Goal: Information Seeking & Learning: Compare options

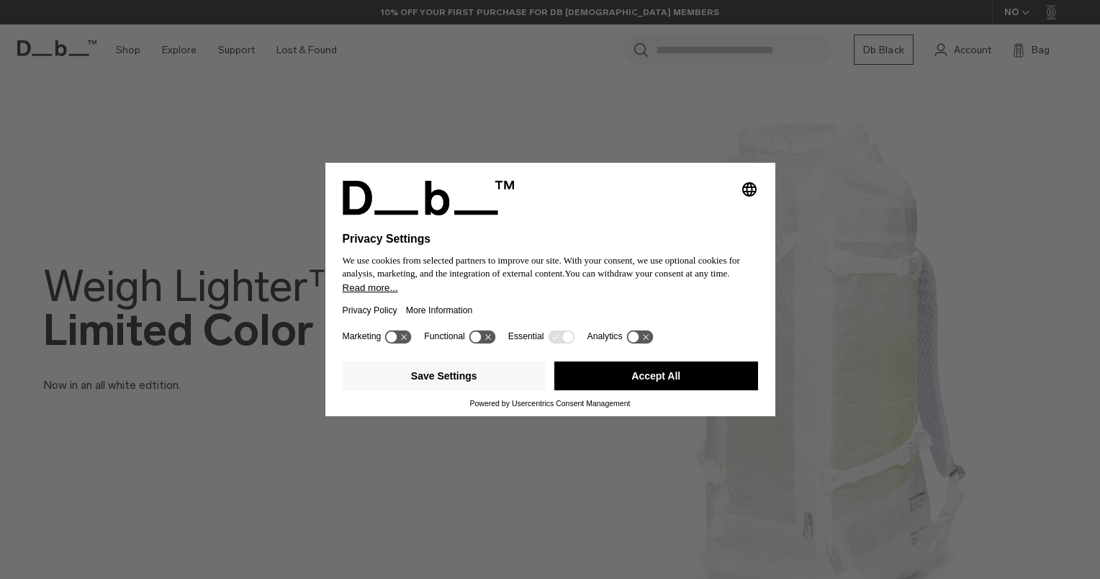
click at [660, 377] on button "Accept All" at bounding box center [657, 376] width 204 height 29
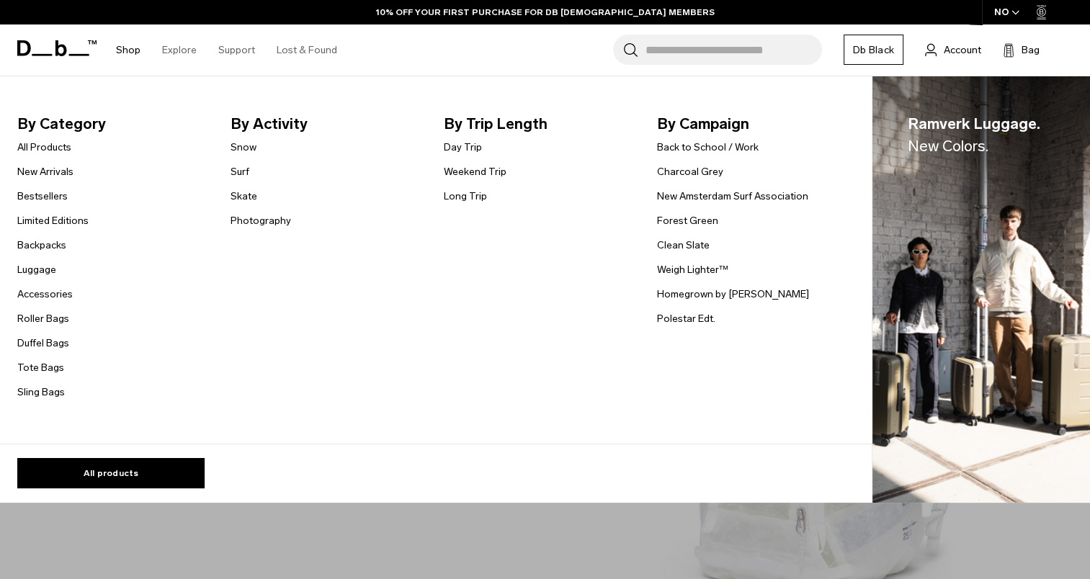
click at [133, 49] on link "Shop" at bounding box center [128, 49] width 24 height 51
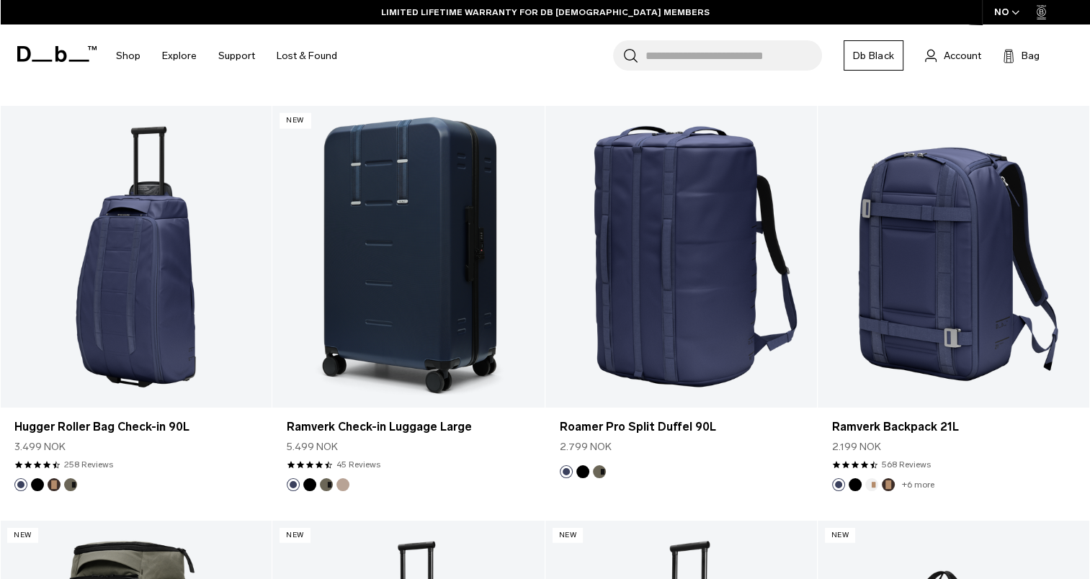
scroll to position [3583, 0]
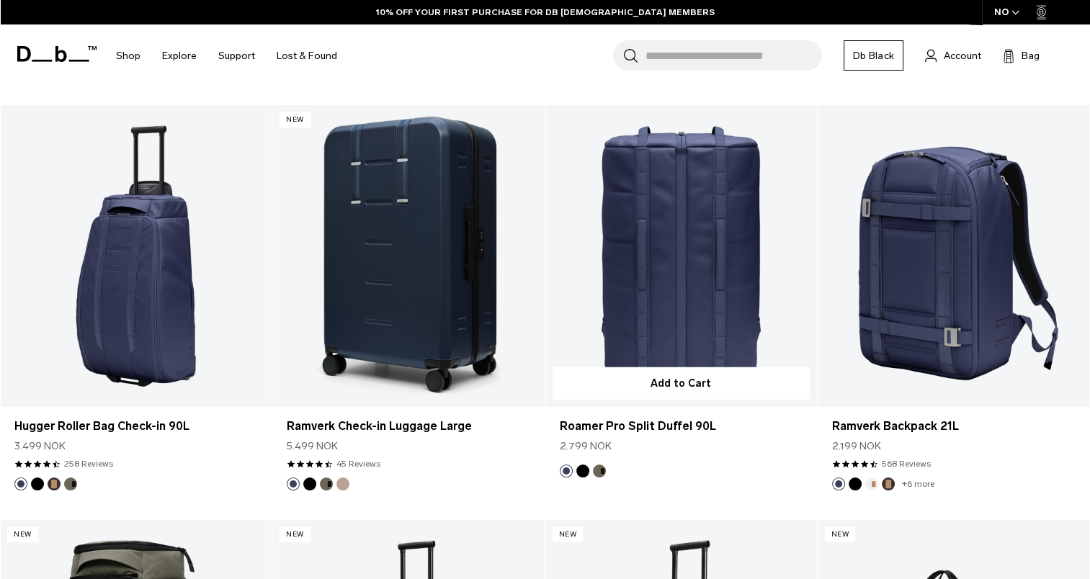
click at [771, 459] on div "Roamer Pro Split Duffel 90L 2.799 NOK" at bounding box center [680, 436] width 271 height 58
click at [720, 240] on link "Roamer Pro Split Duffel 90L" at bounding box center [680, 256] width 271 height 302
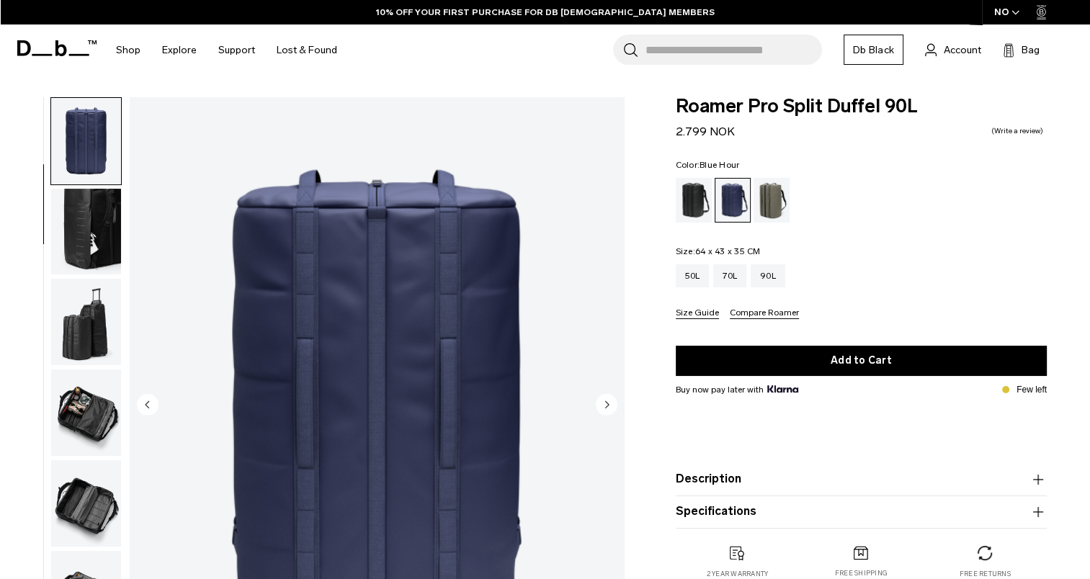
click at [87, 323] on img "button" at bounding box center [86, 322] width 70 height 86
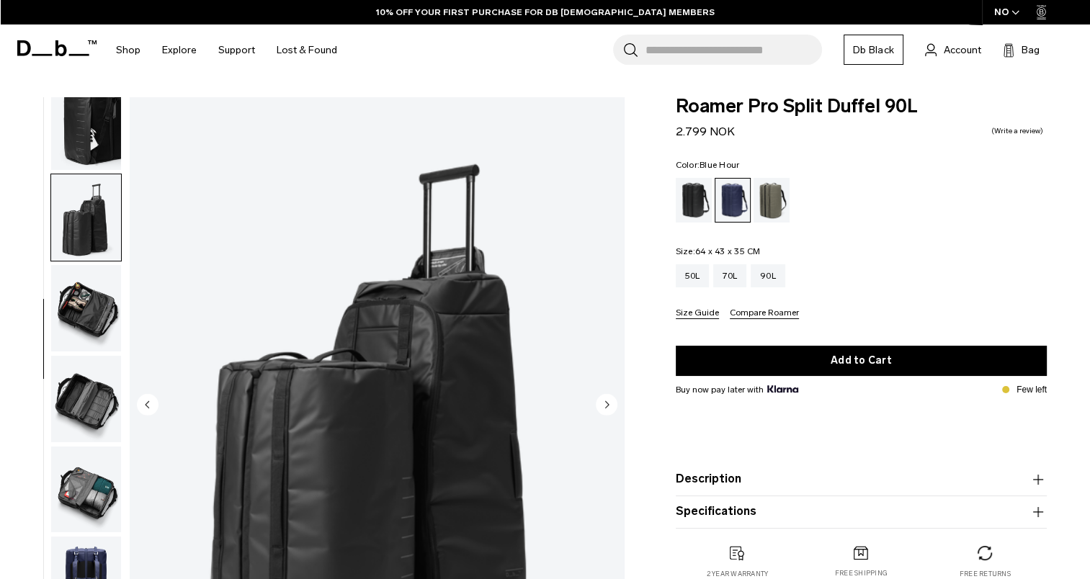
scroll to position [17, 0]
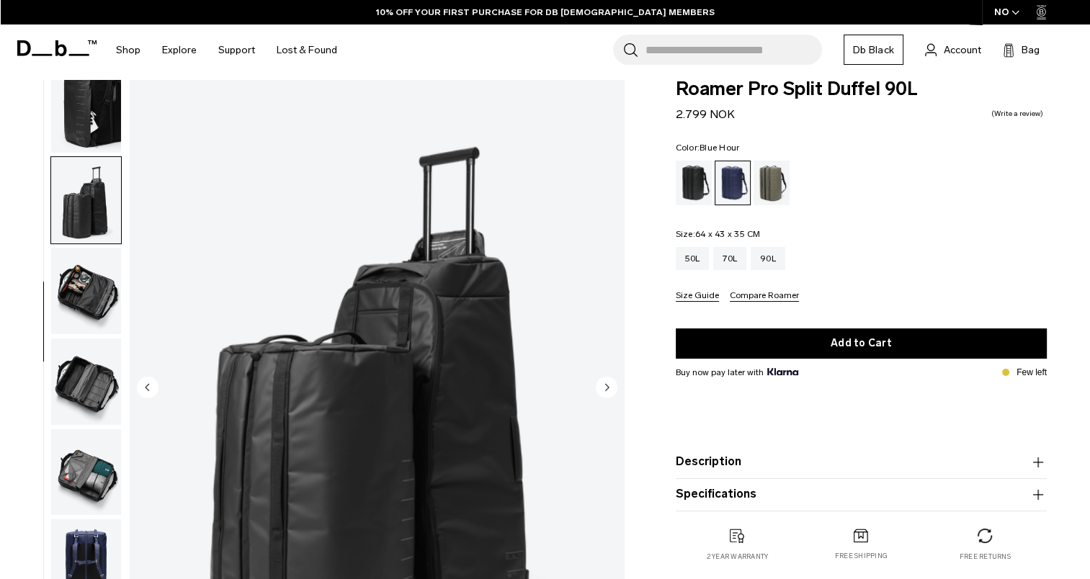
click at [89, 311] on img "button" at bounding box center [86, 291] width 70 height 86
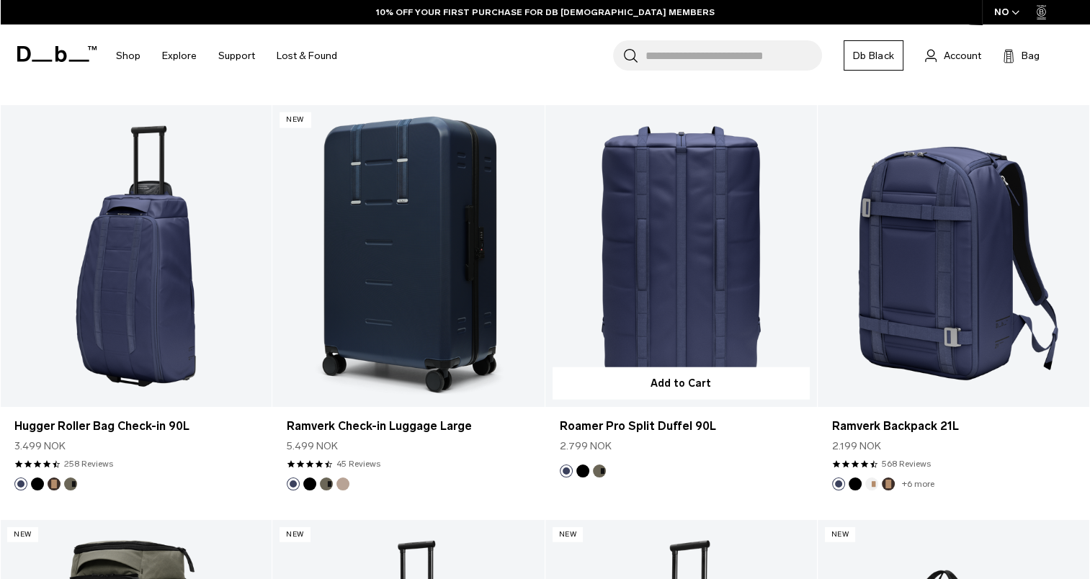
click at [712, 266] on link "Roamer Pro Split Duffel 90L" at bounding box center [680, 256] width 271 height 302
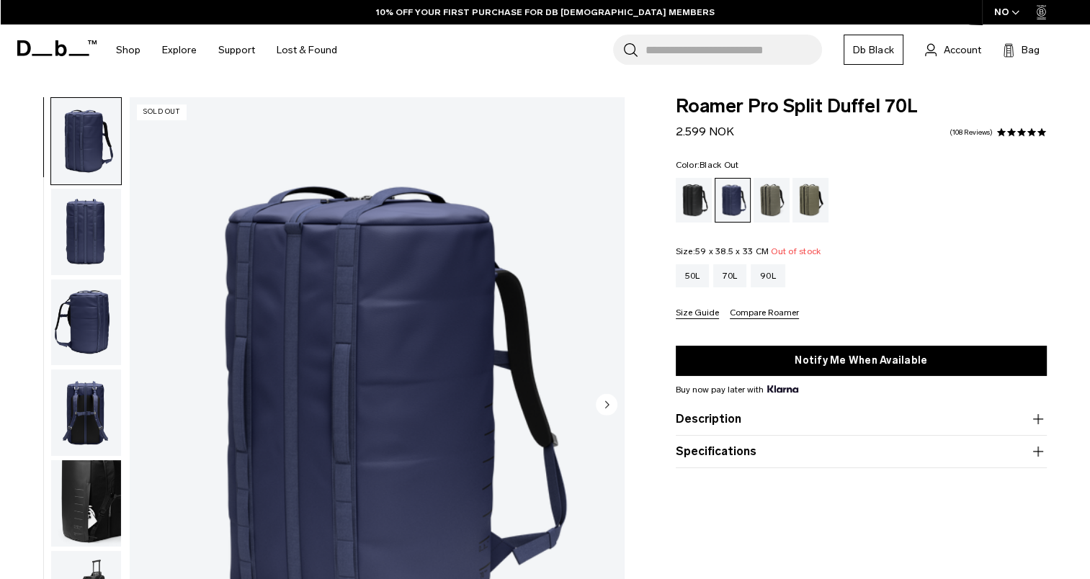
click at [703, 196] on div "Black Out" at bounding box center [693, 200] width 37 height 45
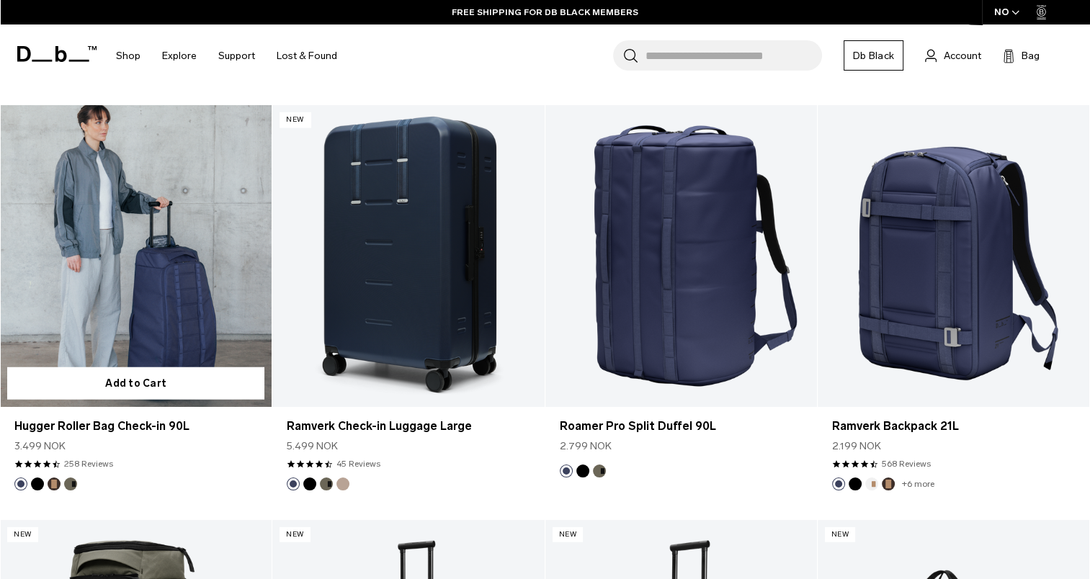
click at [144, 239] on link "Hugger Roller Bag Check-in 90L" at bounding box center [135, 256] width 271 height 302
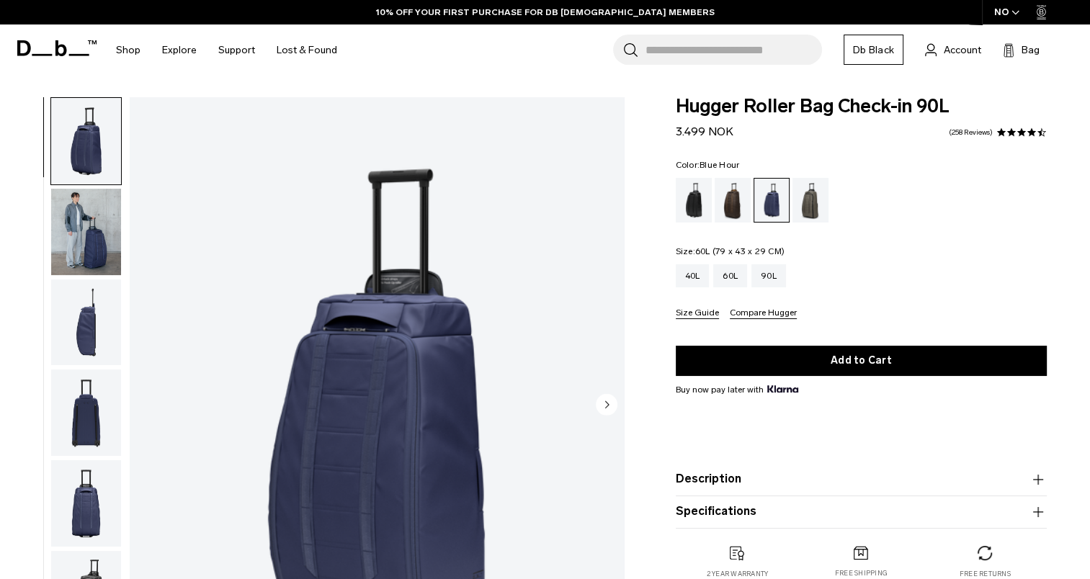
click at [730, 282] on div "60L" at bounding box center [730, 275] width 34 height 23
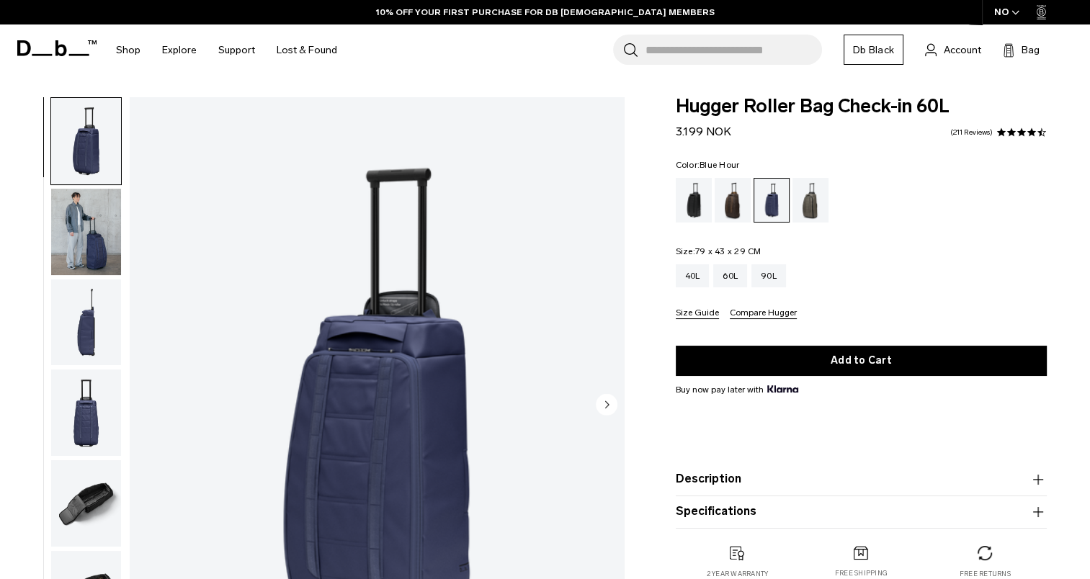
click at [89, 496] on img "button" at bounding box center [86, 503] width 70 height 86
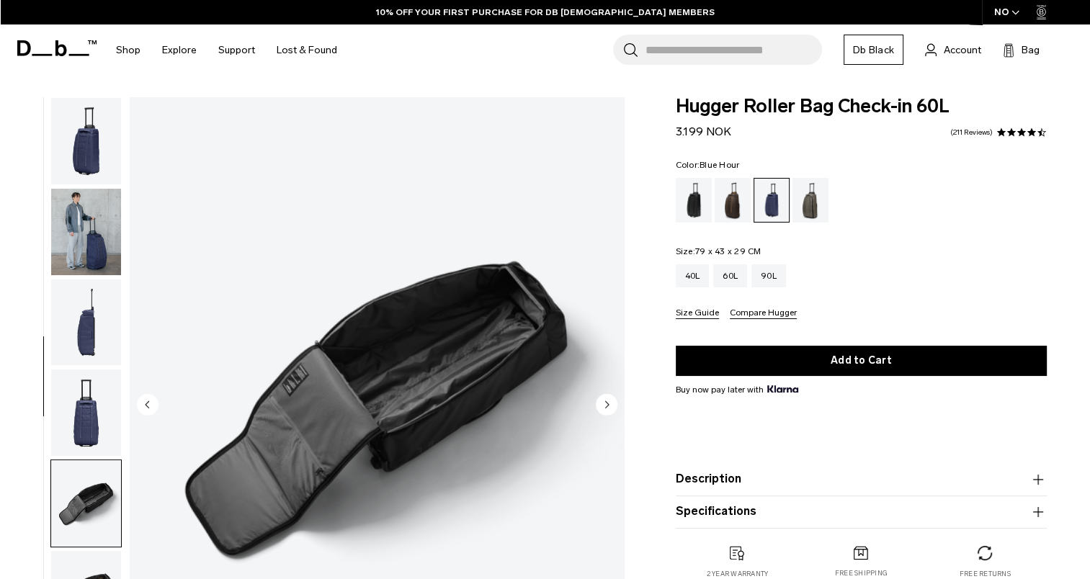
scroll to position [287, 0]
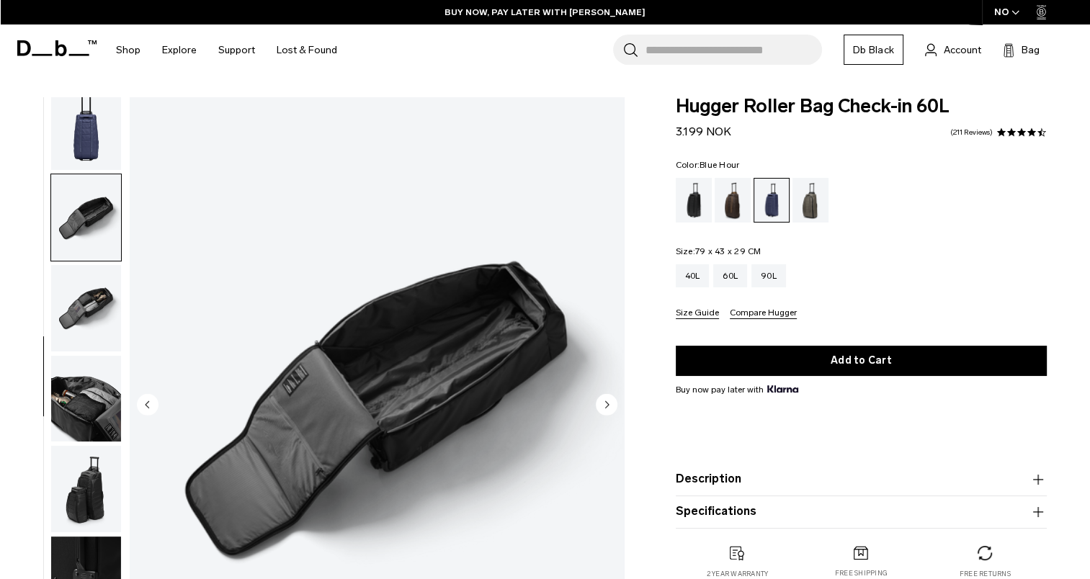
click at [89, 496] on img "button" at bounding box center [86, 489] width 70 height 86
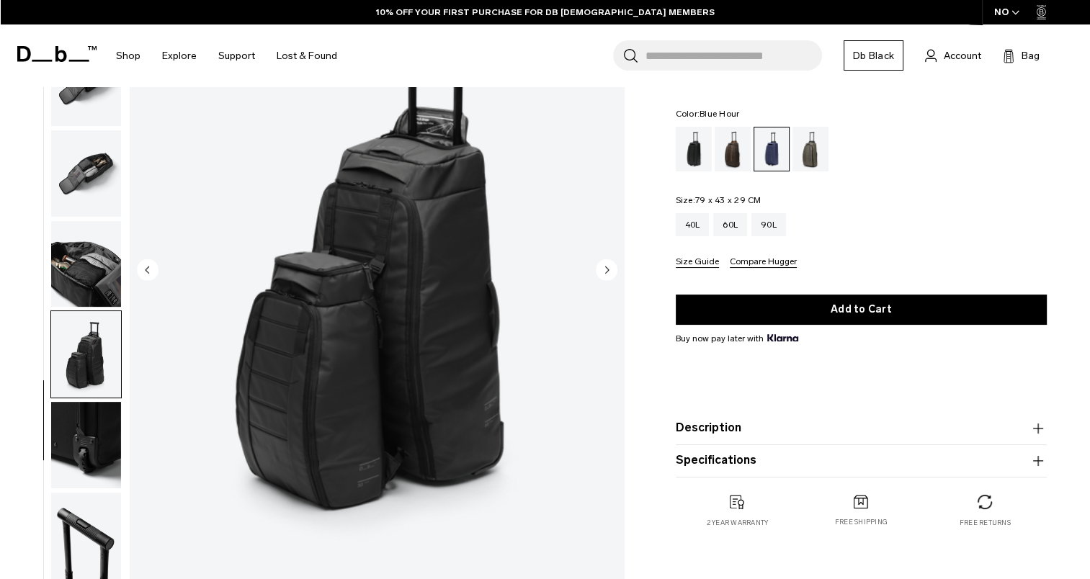
scroll to position [135, 0]
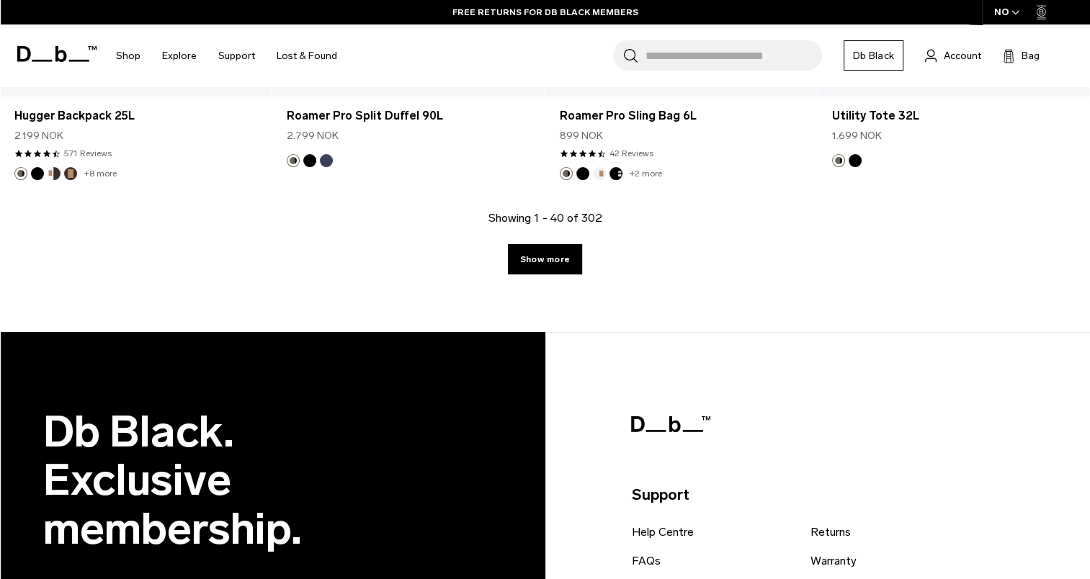
scroll to position [4723, 0]
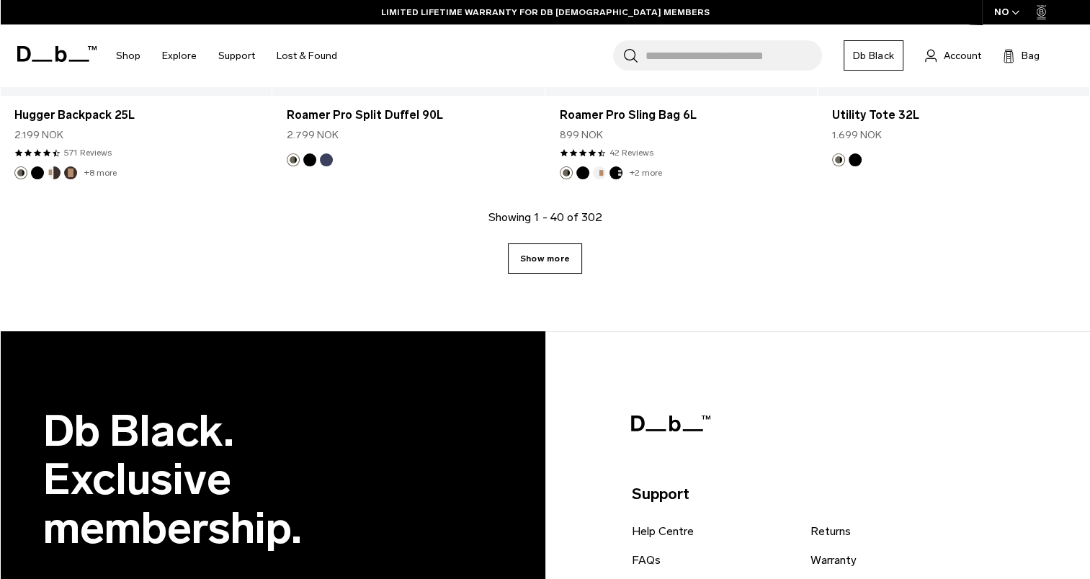
click at [550, 264] on link "Show more" at bounding box center [545, 258] width 74 height 30
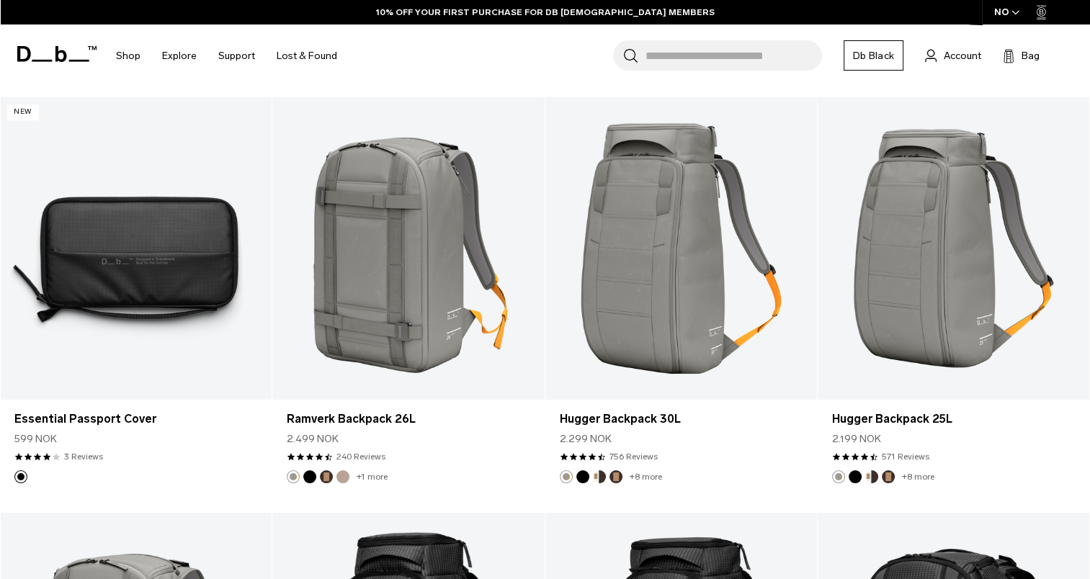
scroll to position [7741, 0]
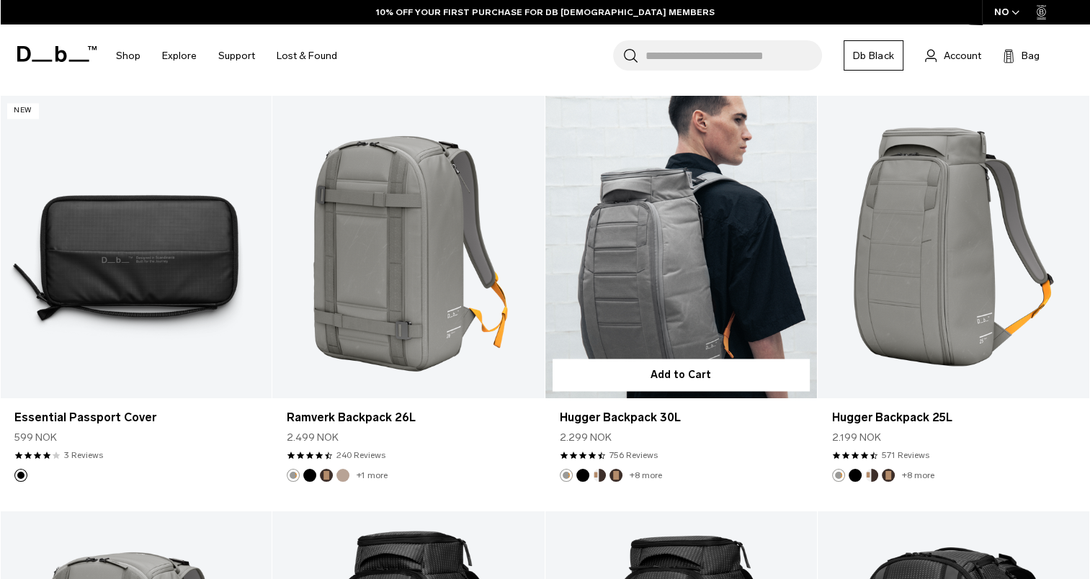
click at [694, 223] on link "Hugger Backpack 30L" at bounding box center [680, 247] width 271 height 302
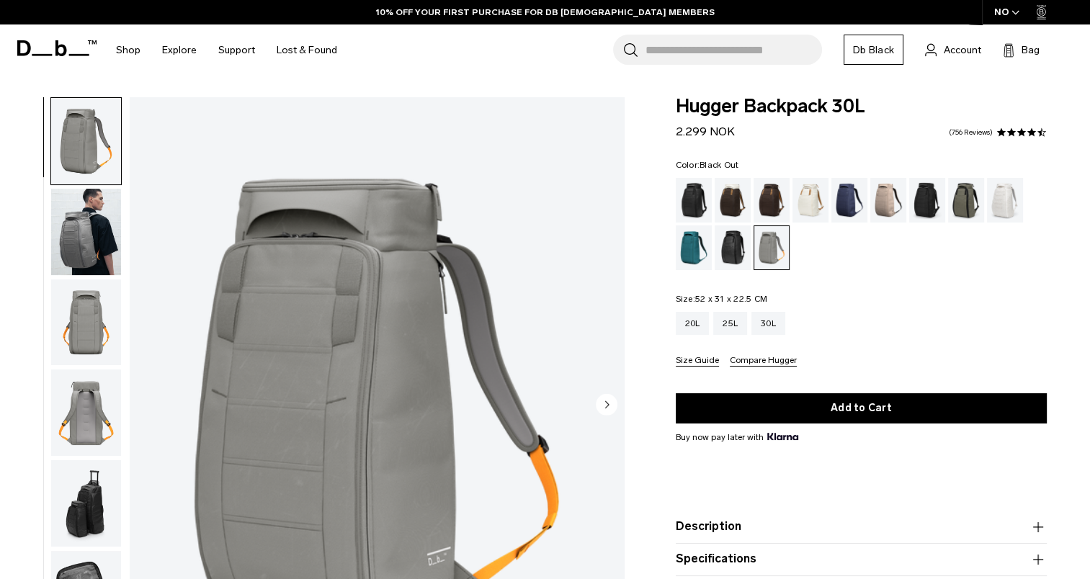
drag, startPoint x: 0, startPoint y: 0, endPoint x: 694, endPoint y: 202, distance: 722.9
click at [694, 202] on div "Black Out" at bounding box center [693, 200] width 37 height 45
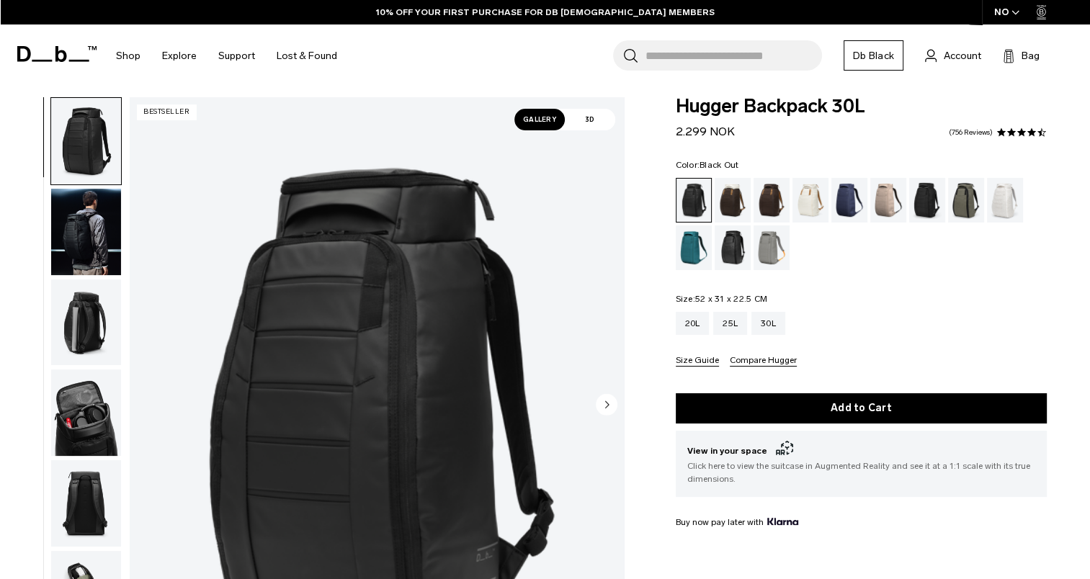
scroll to position [141, 0]
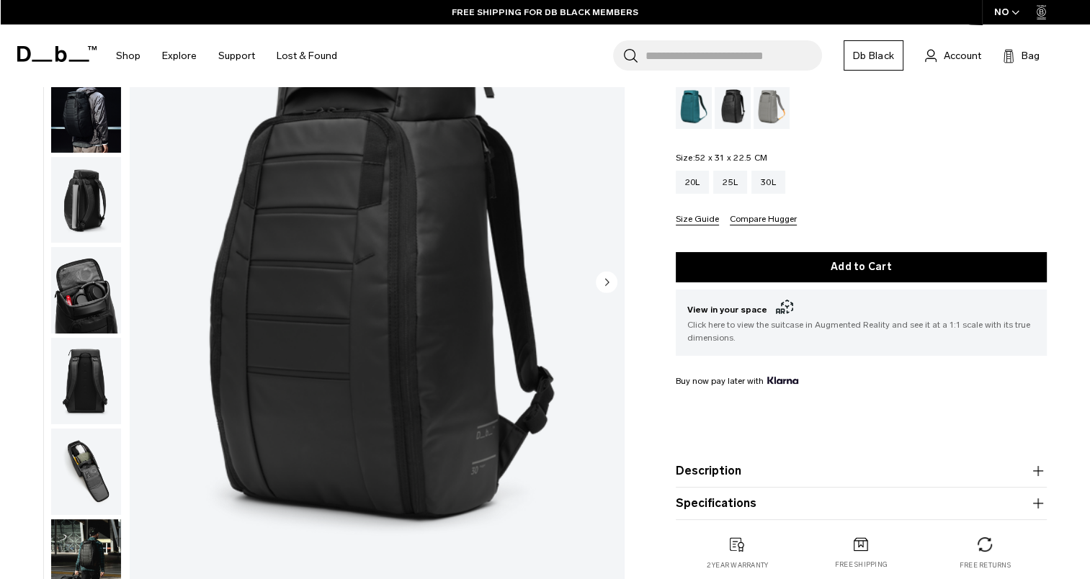
click at [84, 199] on img "button" at bounding box center [86, 199] width 70 height 86
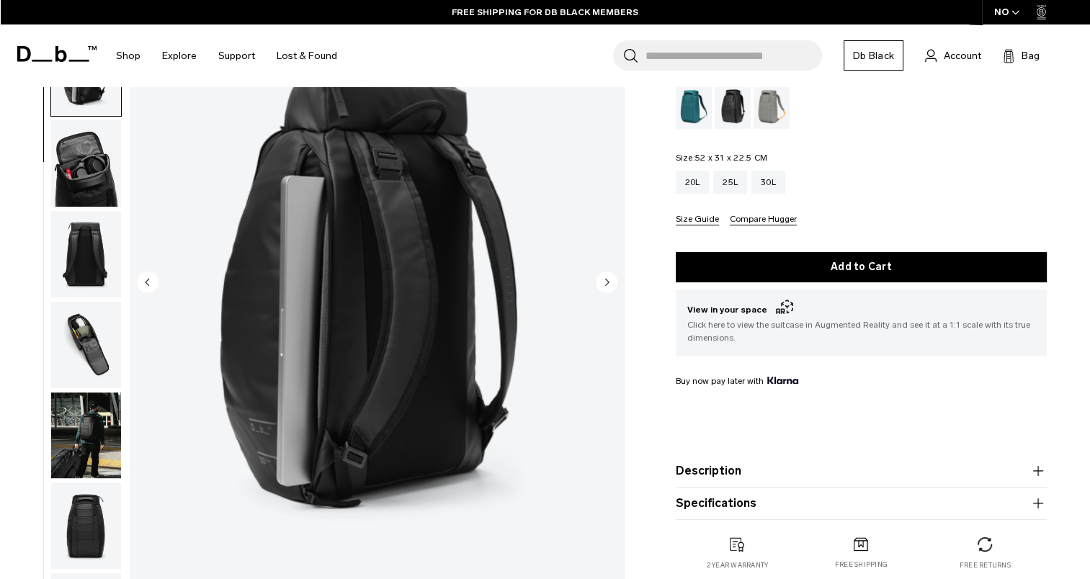
scroll to position [181, 0]
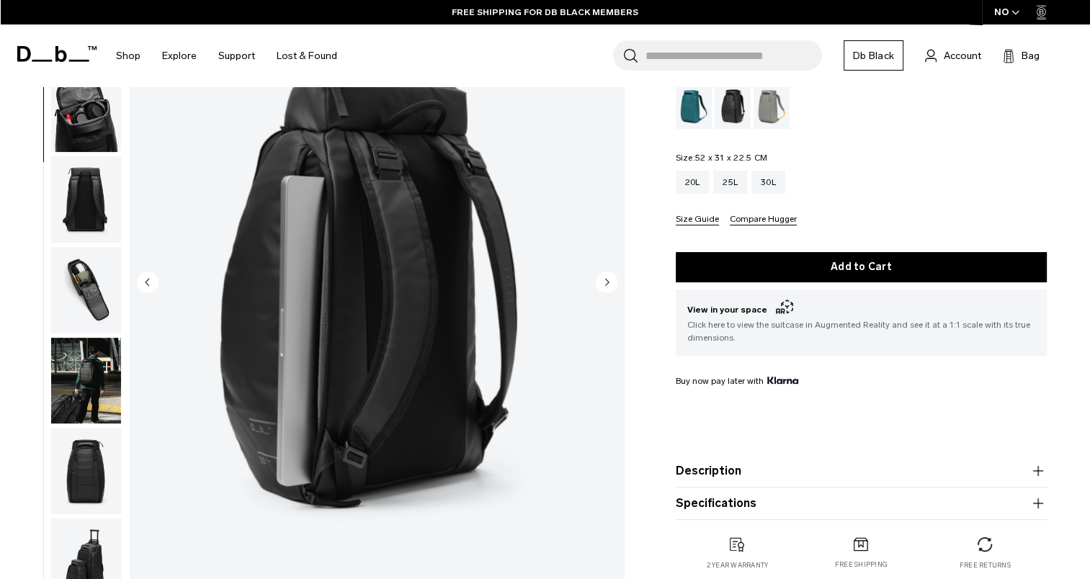
click at [86, 212] on img "button" at bounding box center [86, 199] width 70 height 86
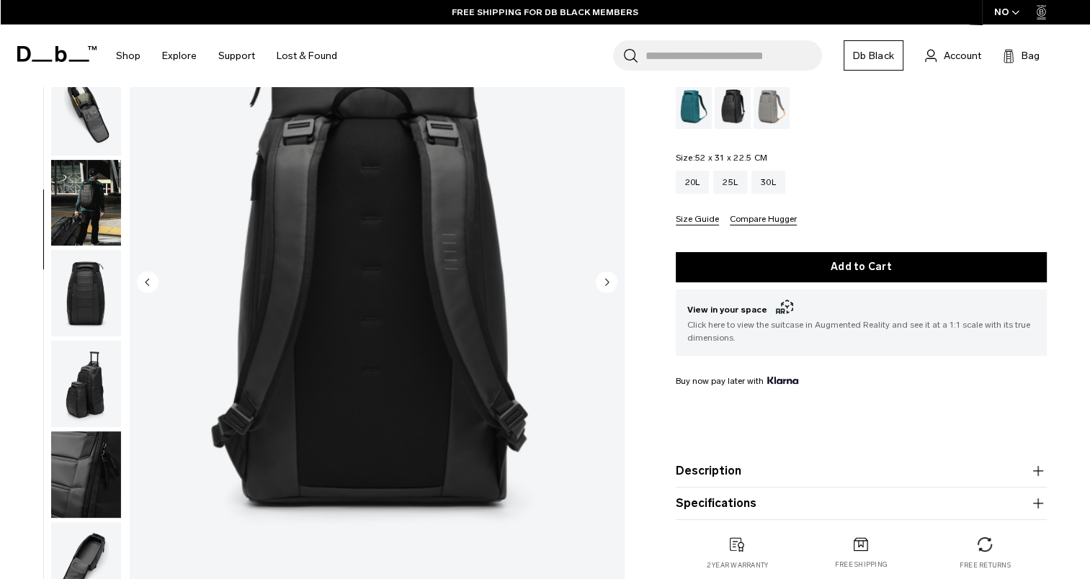
scroll to position [363, 0]
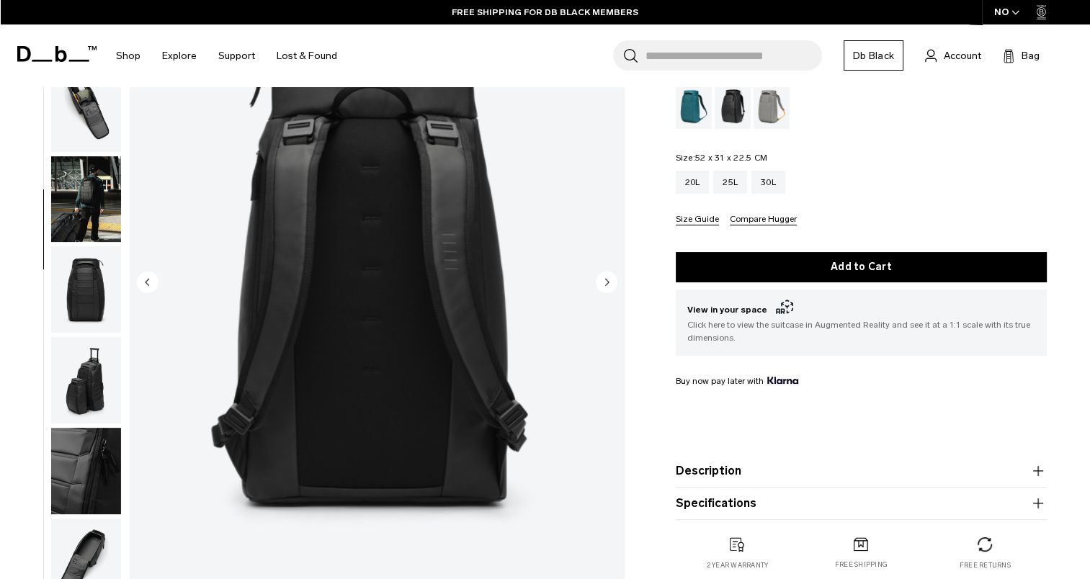
click at [86, 212] on img "button" at bounding box center [86, 199] width 70 height 86
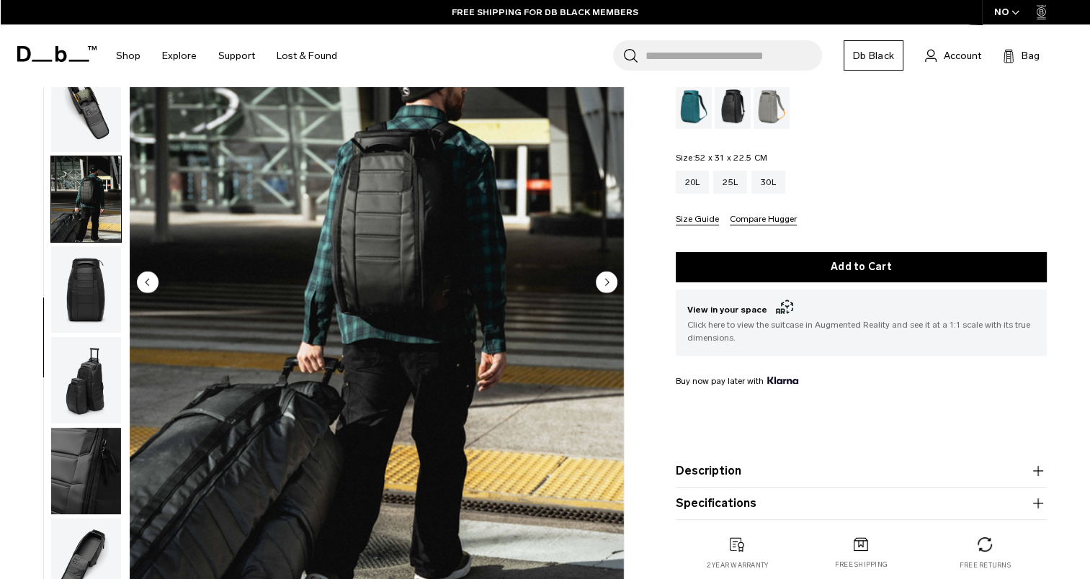
scroll to position [377, 0]
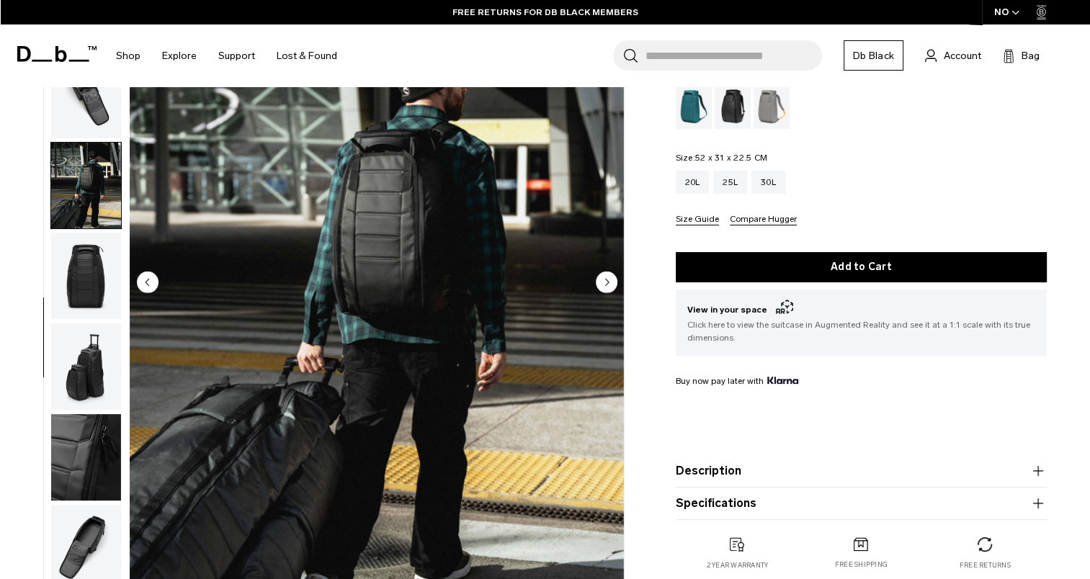
click at [89, 266] on img "button" at bounding box center [86, 276] width 70 height 86
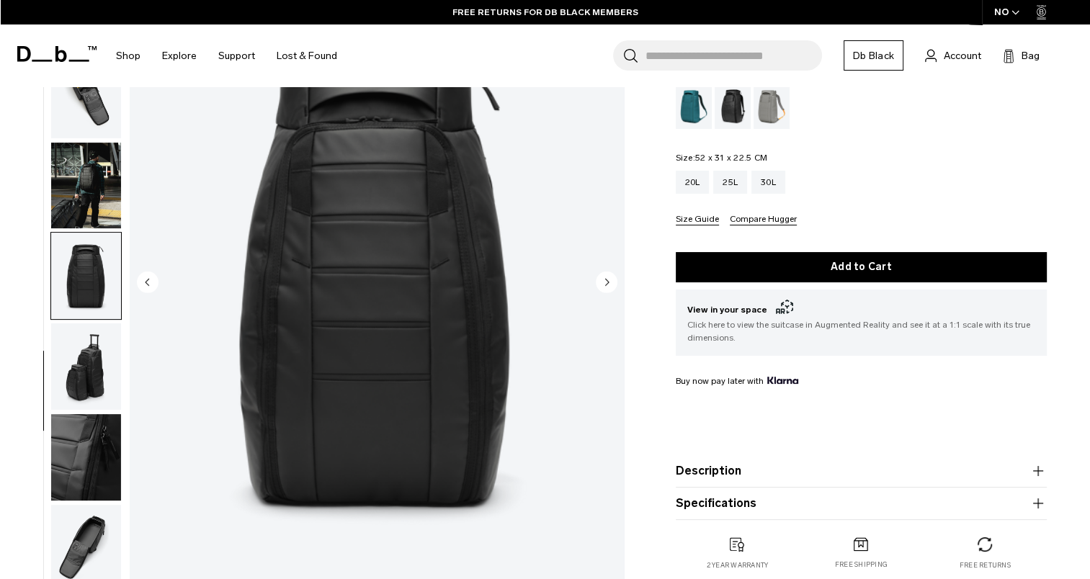
click at [91, 371] on img "button" at bounding box center [86, 366] width 70 height 86
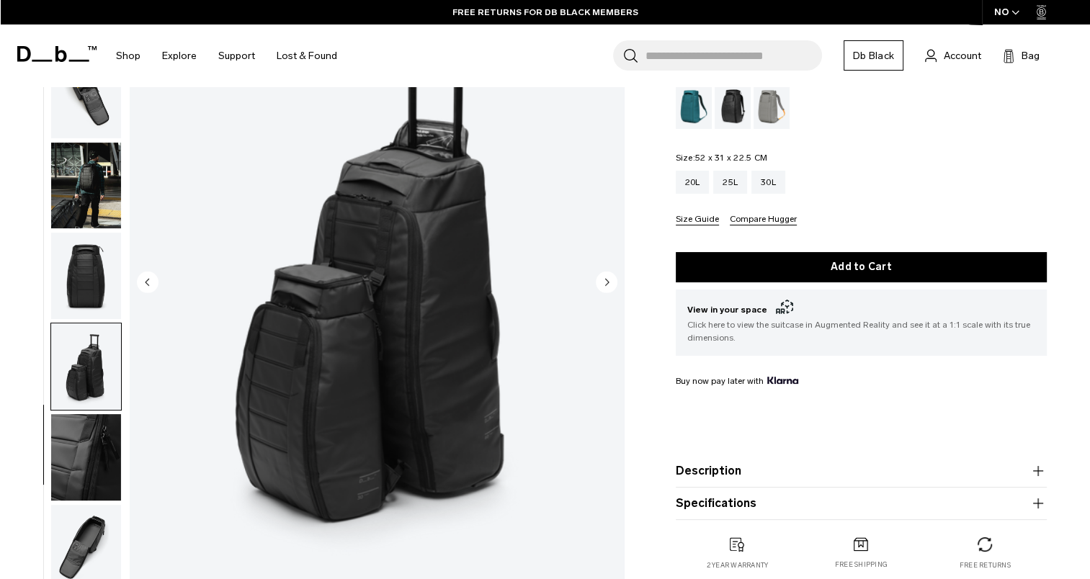
click at [93, 434] on img "button" at bounding box center [86, 457] width 70 height 86
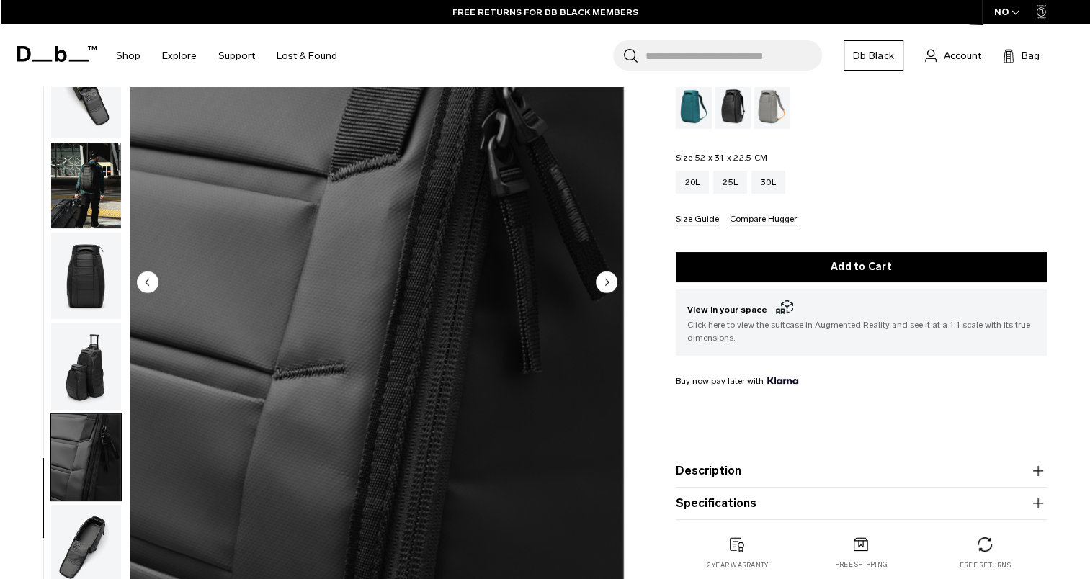
scroll to position [377, 0]
click at [96, 545] on img "button" at bounding box center [86, 547] width 70 height 86
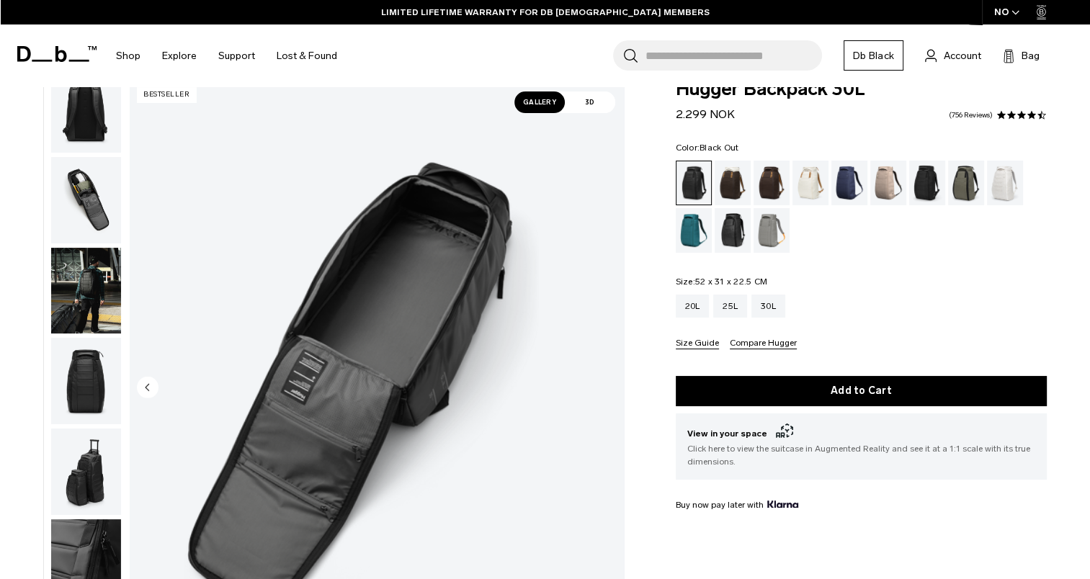
scroll to position [0, 0]
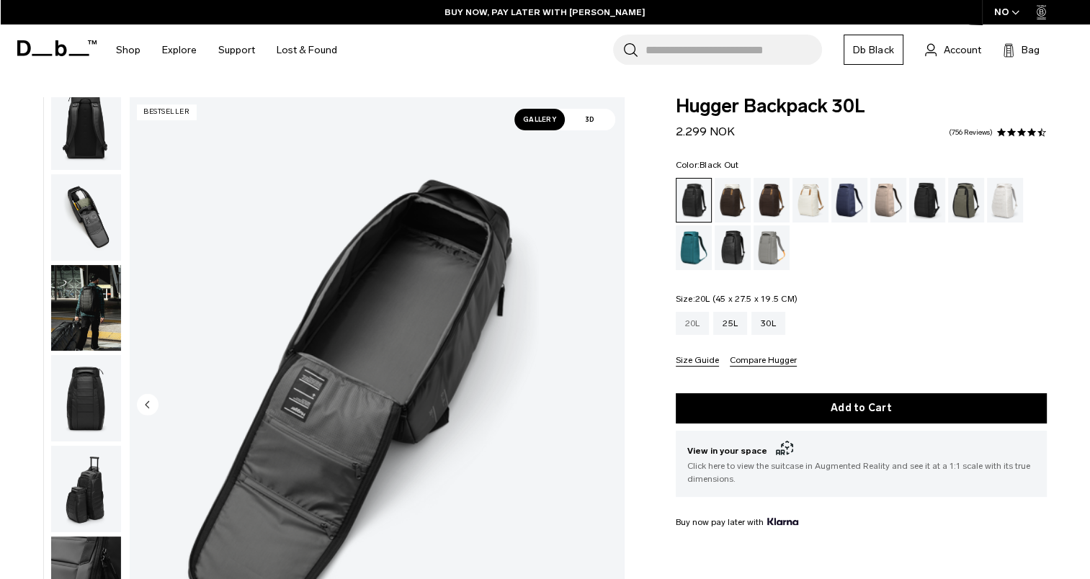
click at [697, 323] on div "20L" at bounding box center [692, 323] width 34 height 23
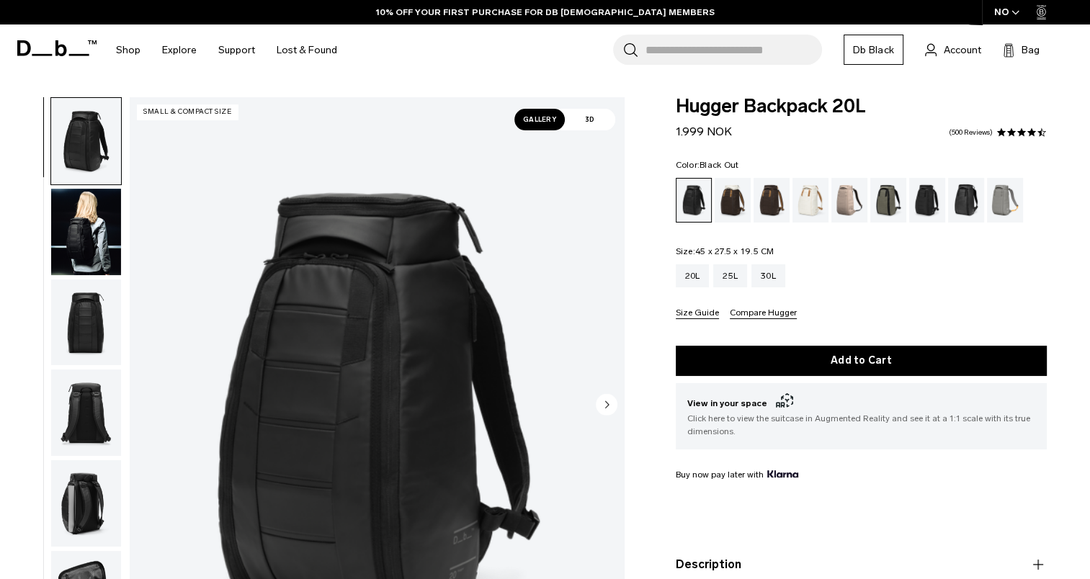
click at [63, 233] on img "button" at bounding box center [86, 232] width 70 height 86
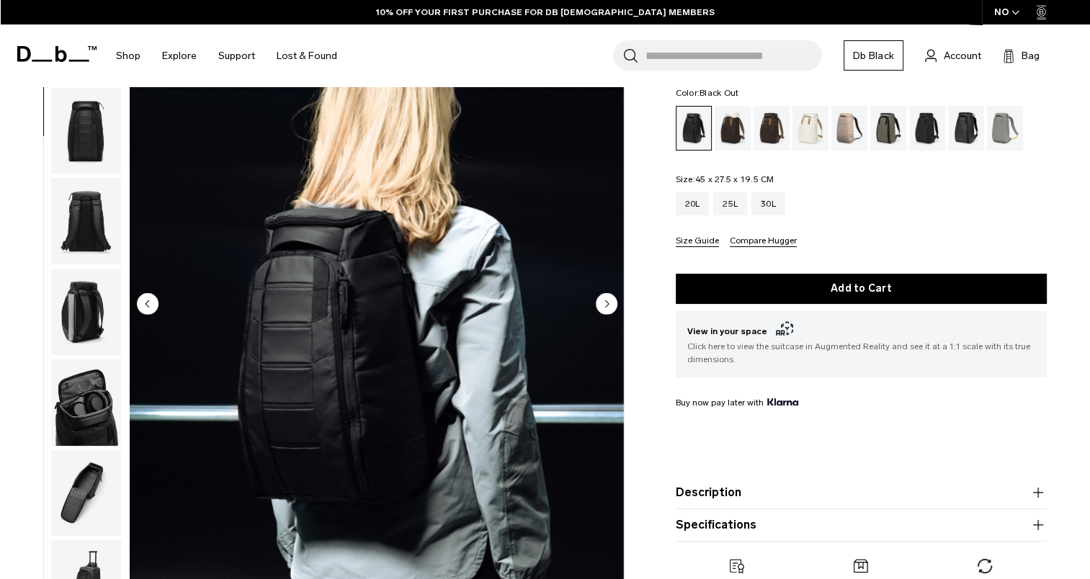
scroll to position [105, 0]
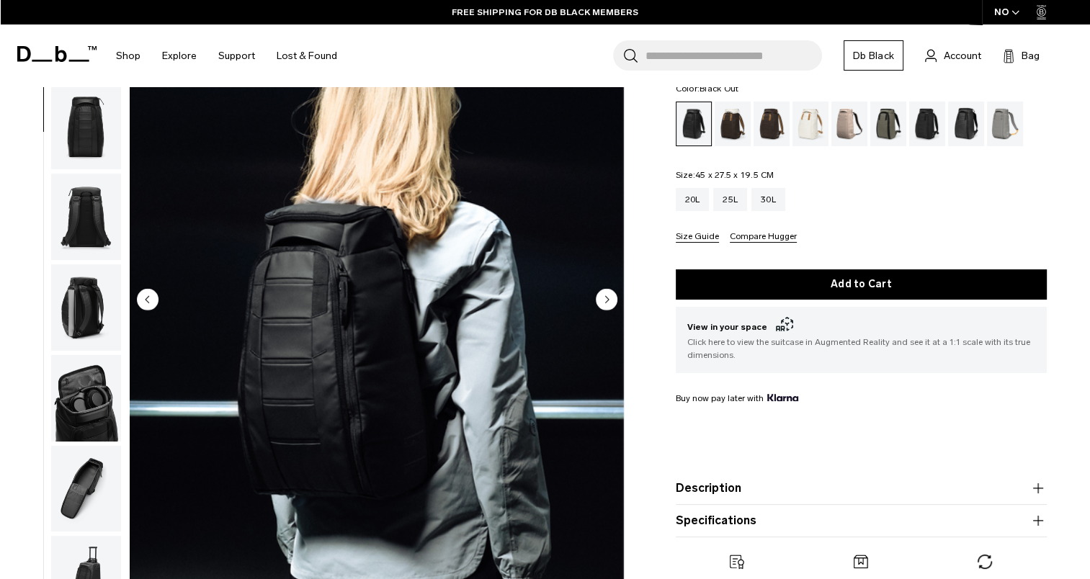
click at [603, 308] on circle "Next slide" at bounding box center [607, 299] width 22 height 22
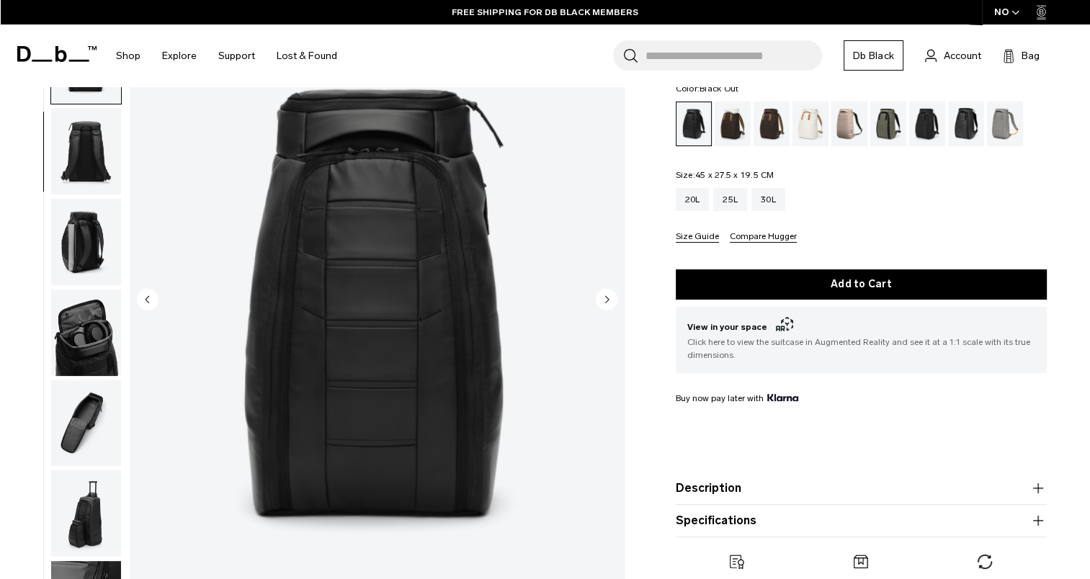
scroll to position [181, 0]
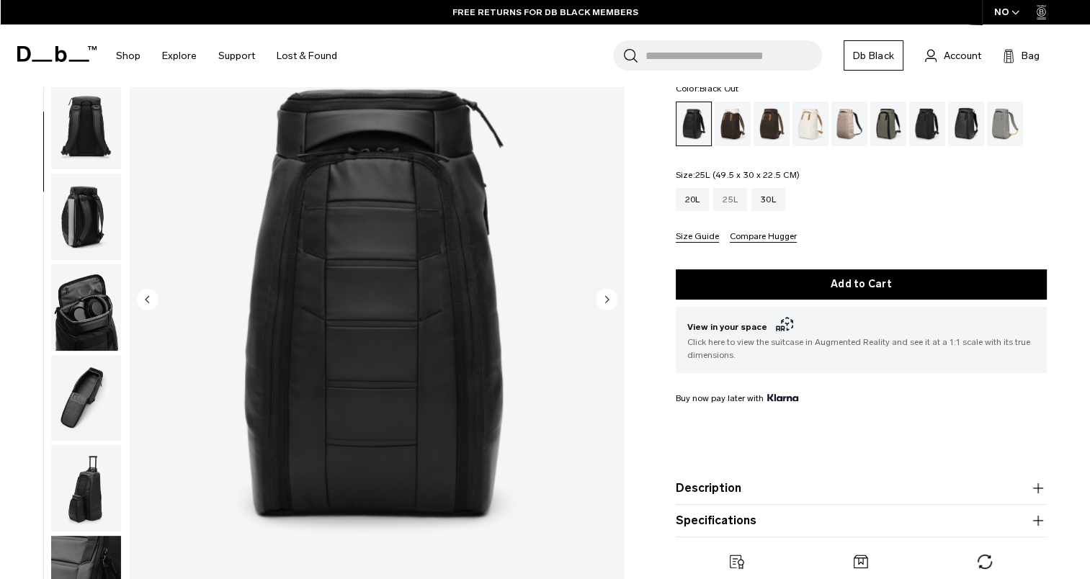
click at [724, 196] on div "25L" at bounding box center [730, 199] width 34 height 23
